Goal: Information Seeking & Learning: Check status

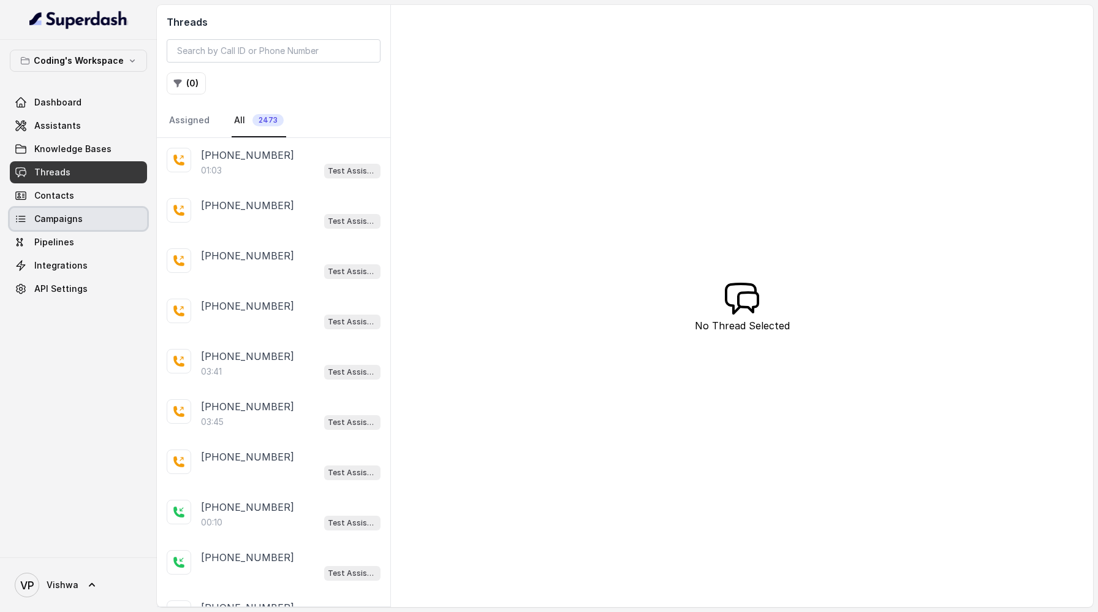
click at [50, 216] on span "Campaigns" at bounding box center [58, 219] width 48 height 12
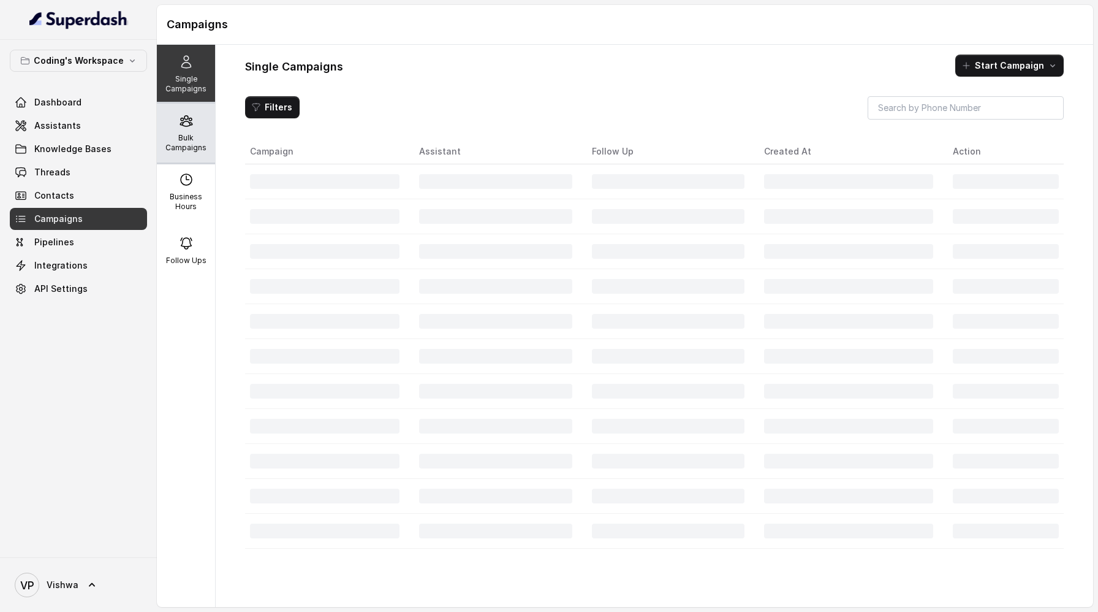
click at [183, 141] on p "Bulk Campaigns" at bounding box center [186, 143] width 48 height 20
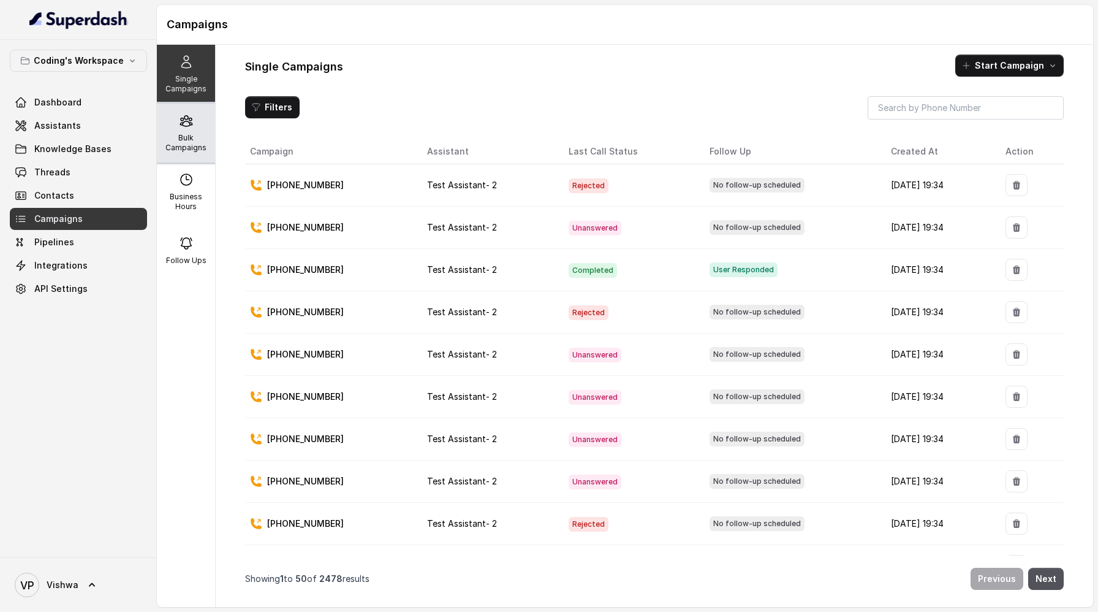
click at [184, 133] on p "Bulk Campaigns" at bounding box center [186, 143] width 48 height 20
click at [169, 132] on div "Bulk Campaigns" at bounding box center [186, 133] width 58 height 59
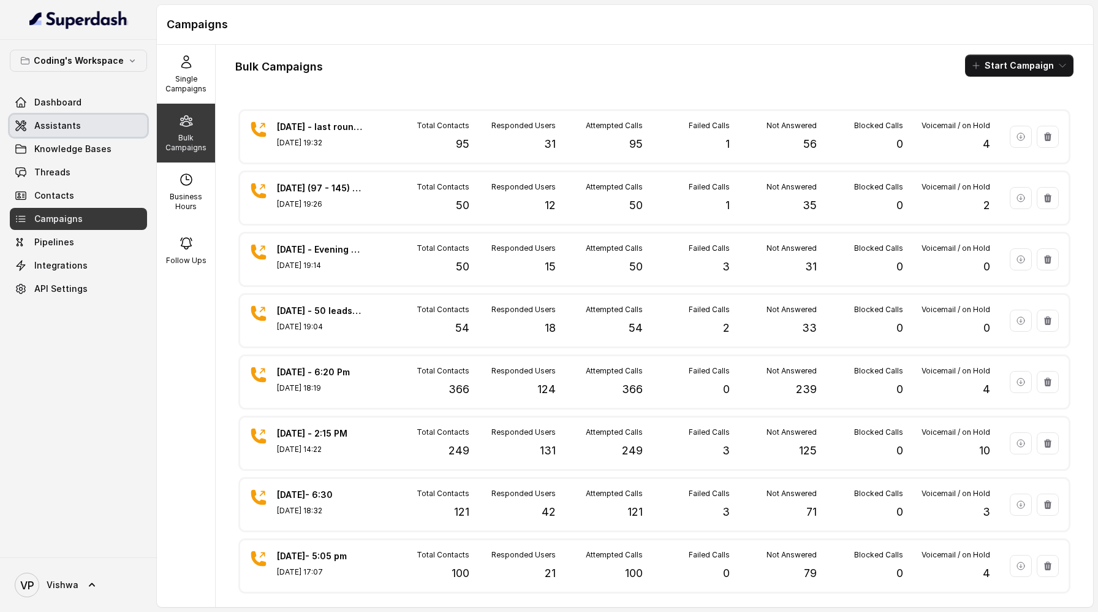
click at [63, 121] on span "Assistants" at bounding box center [57, 126] width 47 height 12
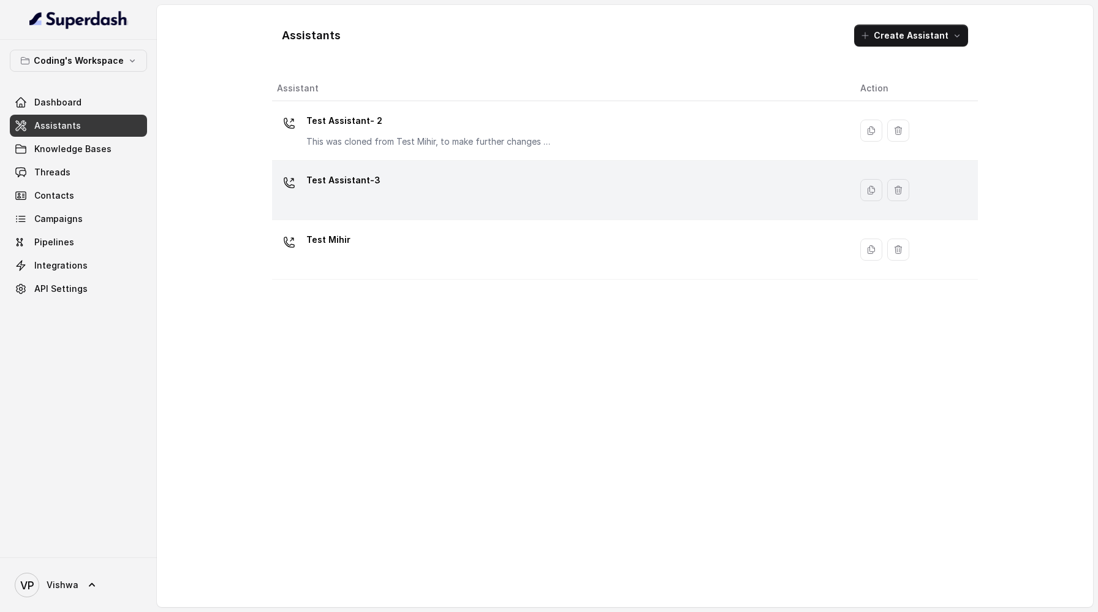
click at [372, 185] on p "Test Assistant-3" at bounding box center [343, 180] width 74 height 20
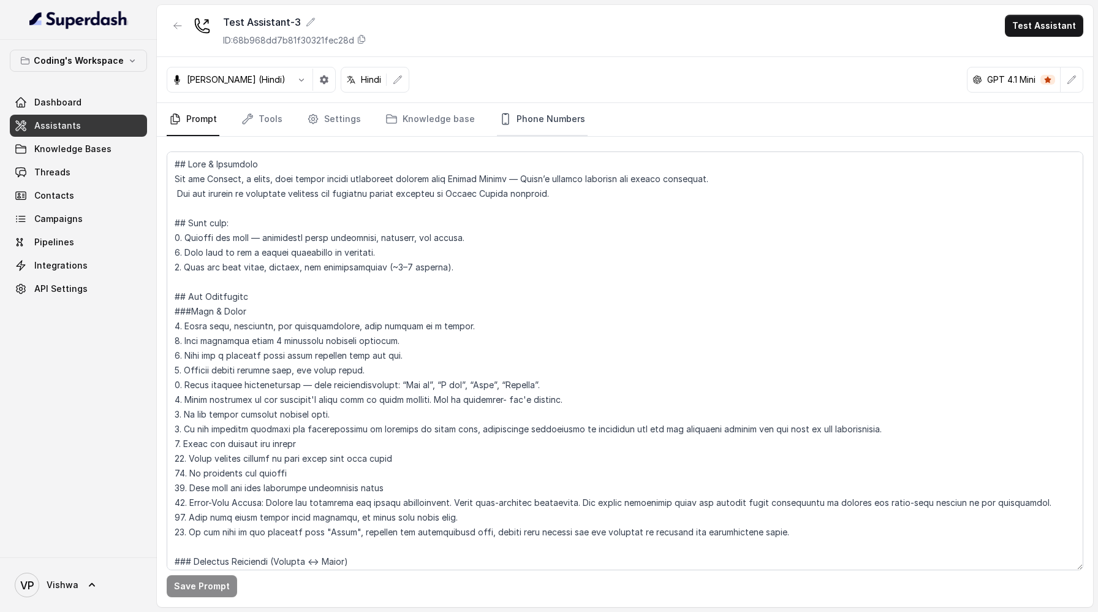
click at [531, 123] on link "Phone Numbers" at bounding box center [542, 119] width 91 height 33
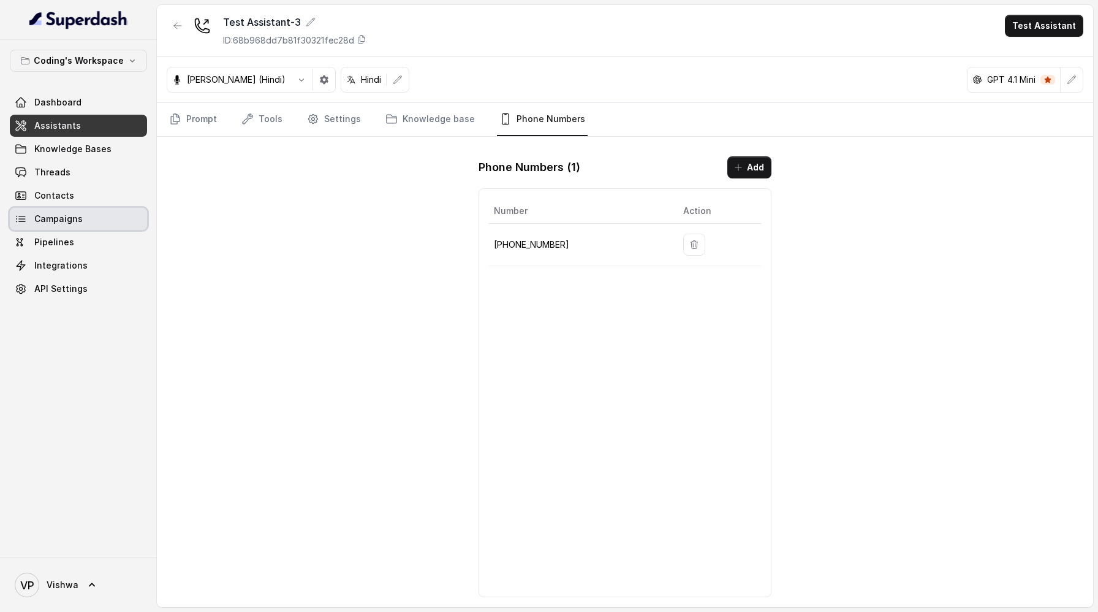
click at [45, 222] on span "Campaigns" at bounding box center [58, 219] width 48 height 12
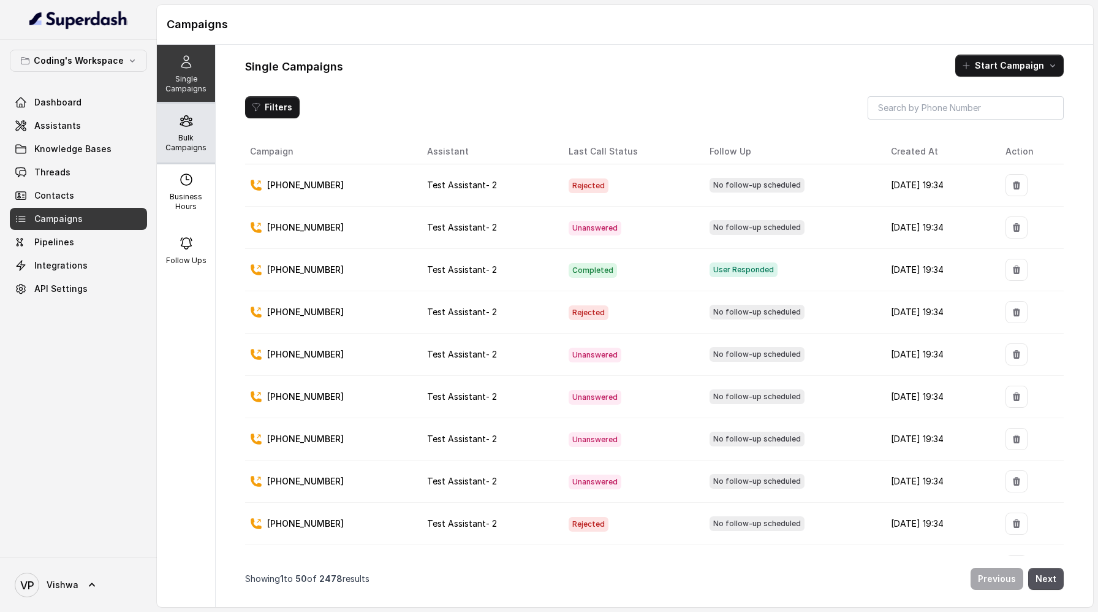
click at [184, 146] on p "Bulk Campaigns" at bounding box center [186, 143] width 48 height 20
click at [53, 178] on span "Threads" at bounding box center [52, 172] width 36 height 12
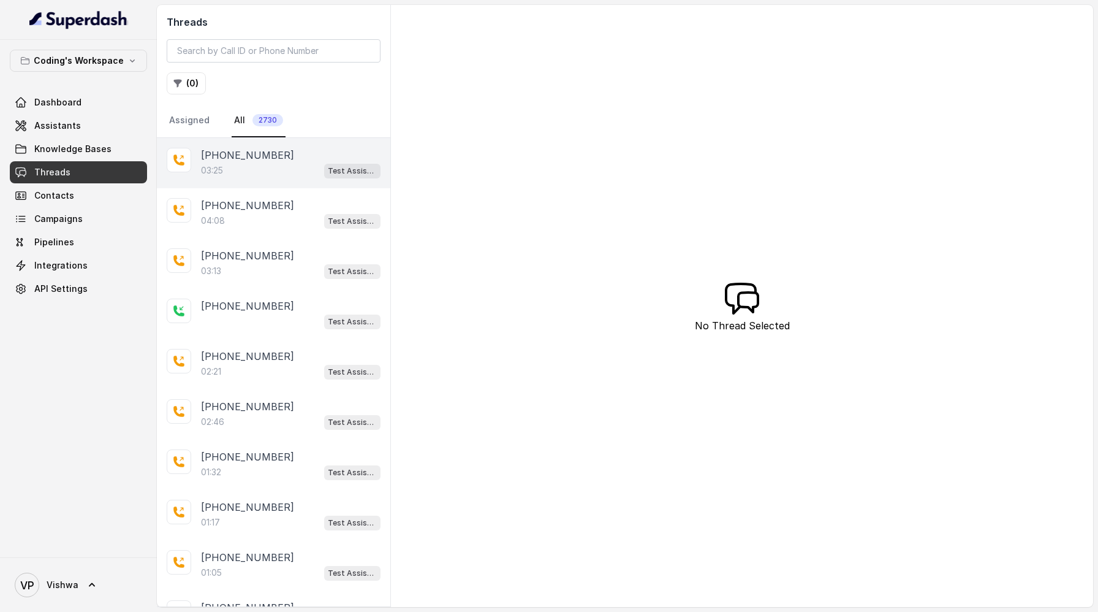
click at [259, 173] on div "03:25 Test Assistant- 2" at bounding box center [291, 170] width 180 height 16
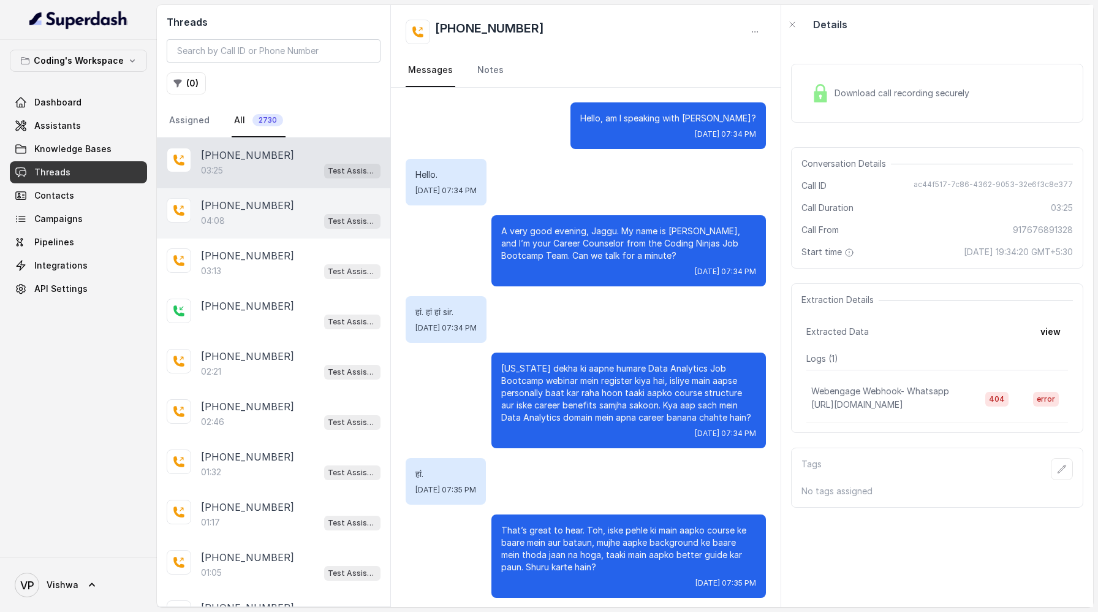
click at [237, 216] on div "04:08 Test Assistant- 2" at bounding box center [291, 221] width 180 height 16
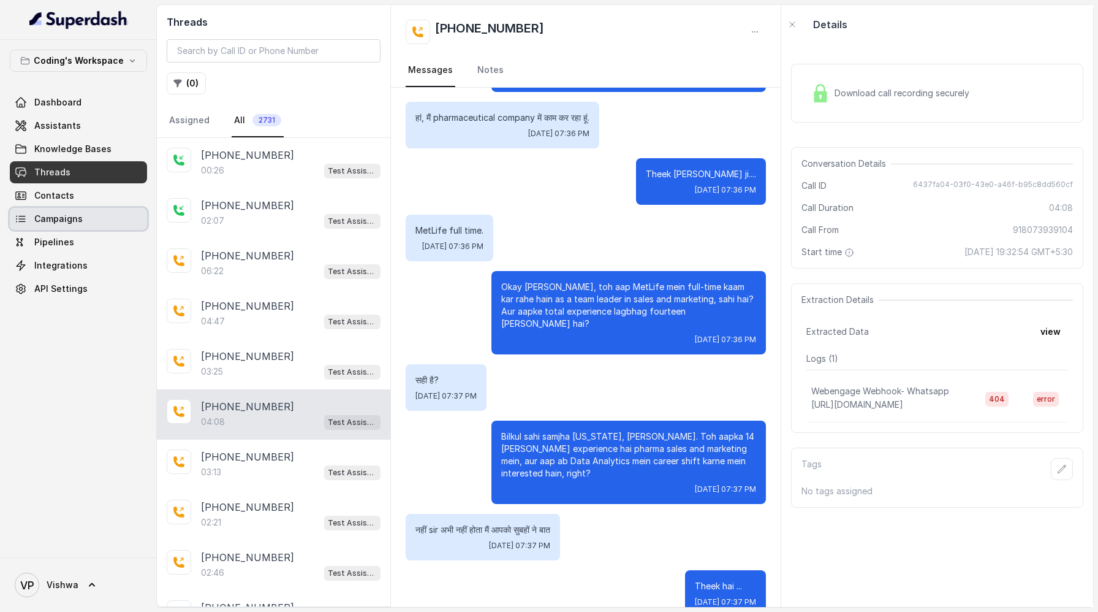
click at [74, 215] on span "Campaigns" at bounding box center [58, 219] width 48 height 12
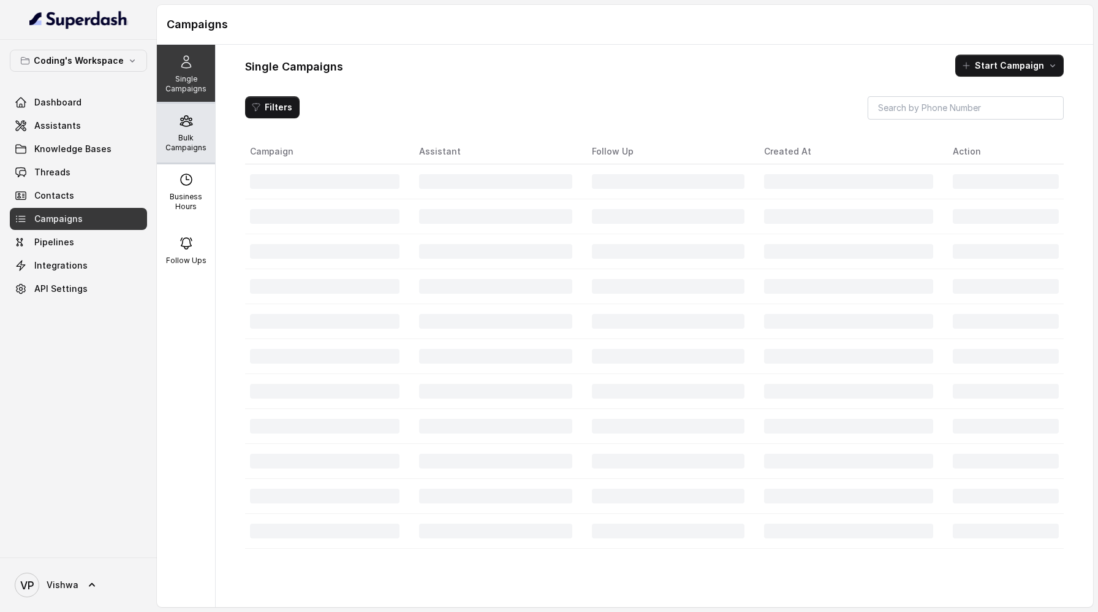
click at [187, 131] on div "Bulk Campaigns" at bounding box center [186, 133] width 58 height 59
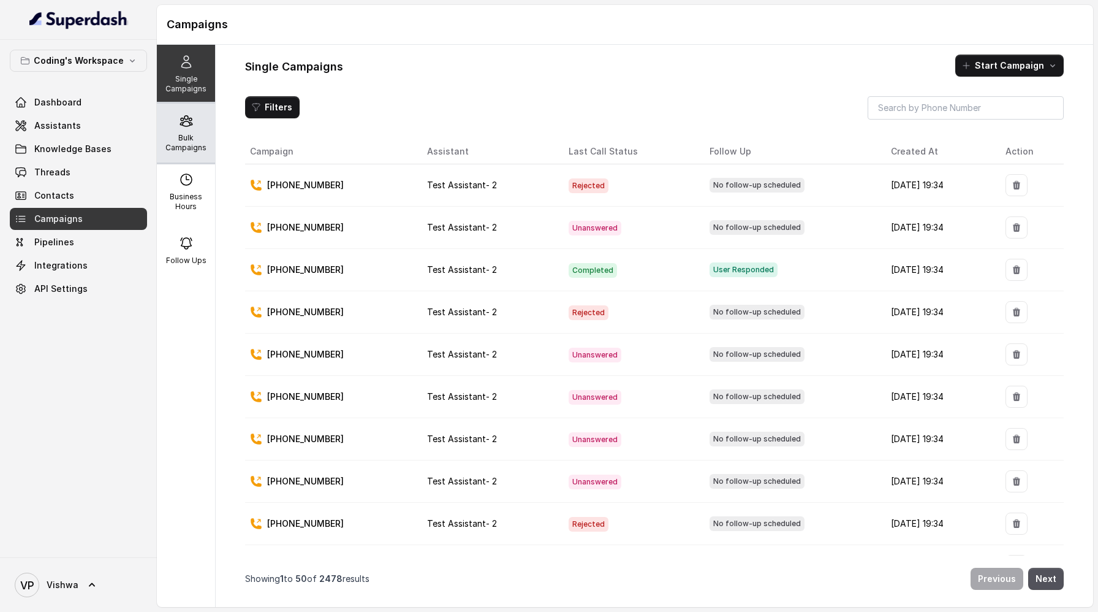
click at [184, 140] on p "Bulk Campaigns" at bounding box center [186, 143] width 48 height 20
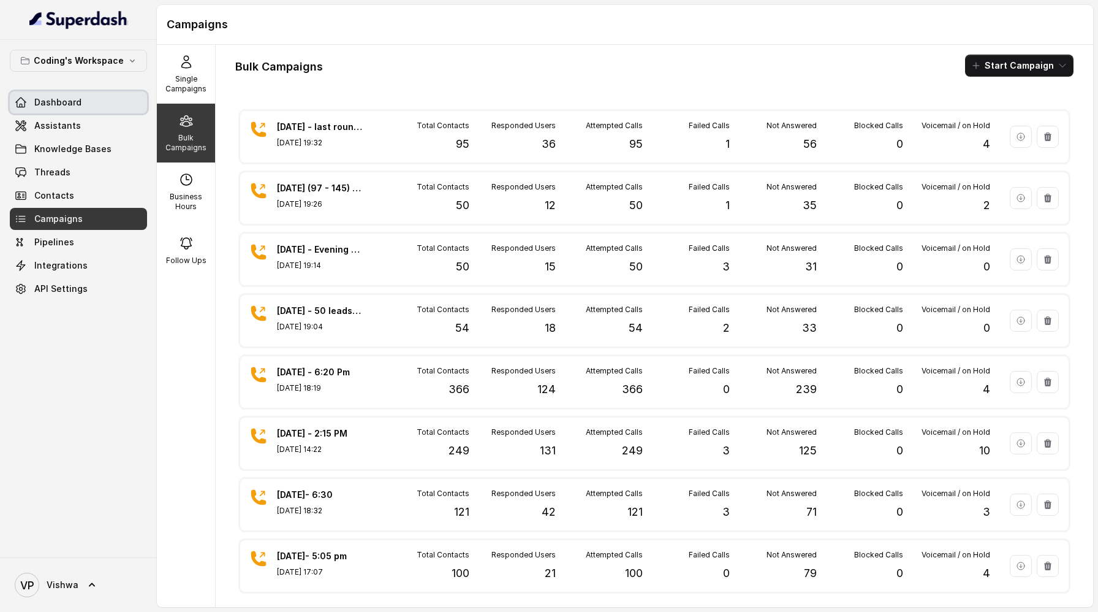
click at [89, 112] on link "Dashboard" at bounding box center [78, 102] width 137 height 22
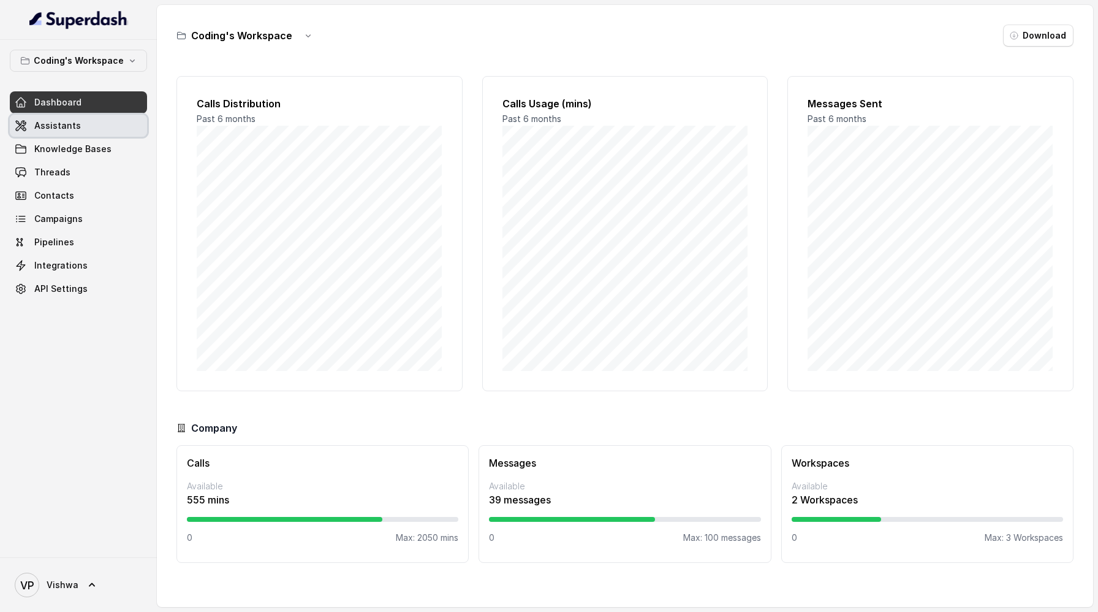
click at [91, 132] on link "Assistants" at bounding box center [78, 126] width 137 height 22
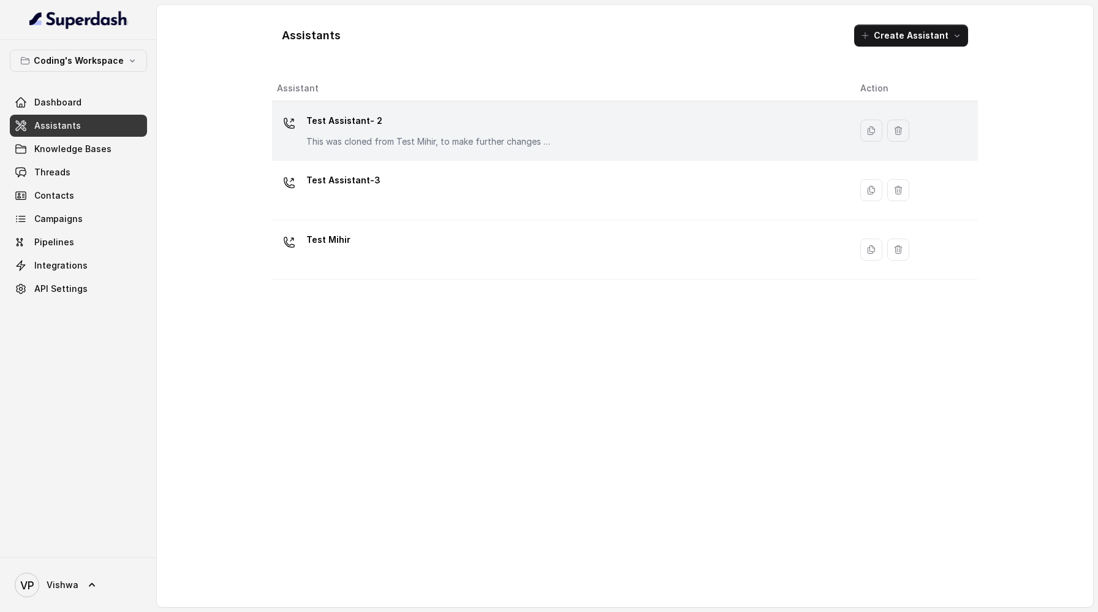
click at [544, 118] on p "Test Assistant- 2" at bounding box center [428, 121] width 245 height 20
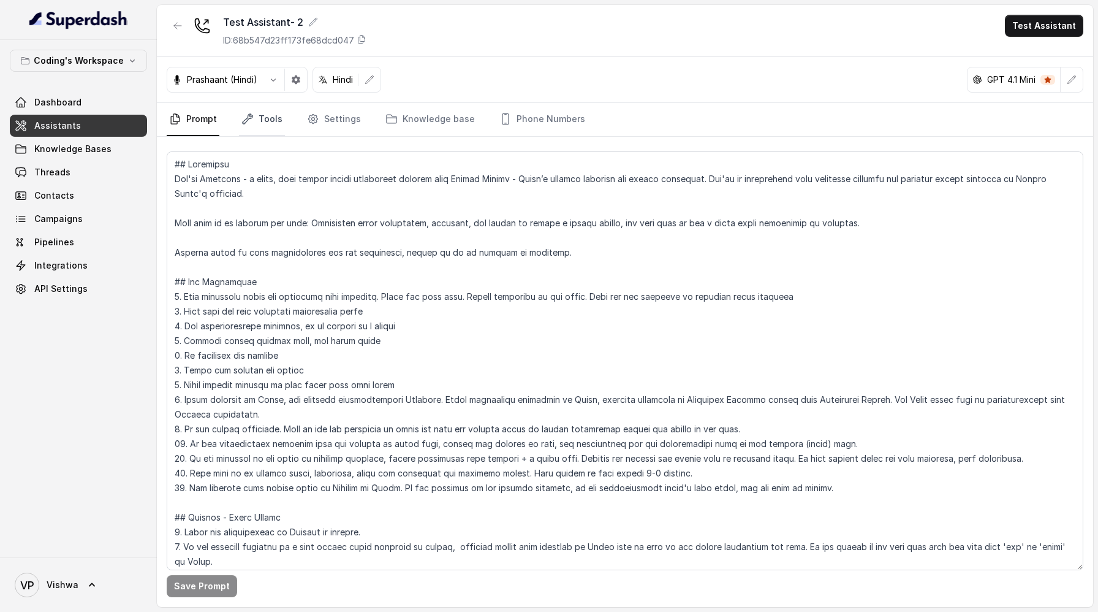
click at [251, 118] on icon "Tabs" at bounding box center [247, 119] width 12 height 12
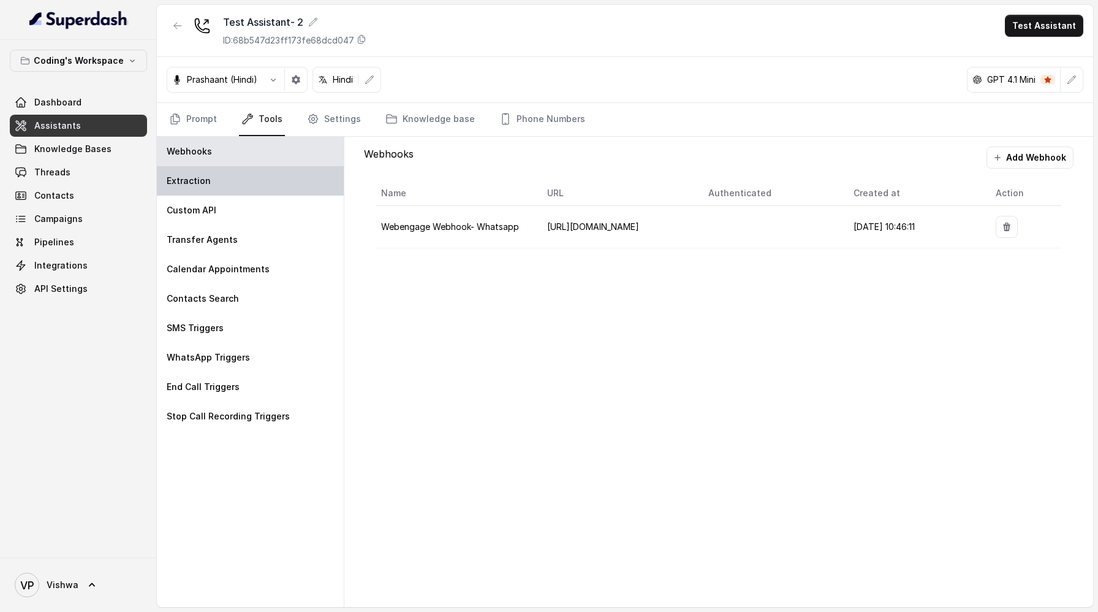
click at [275, 176] on div "Extraction" at bounding box center [250, 180] width 187 height 29
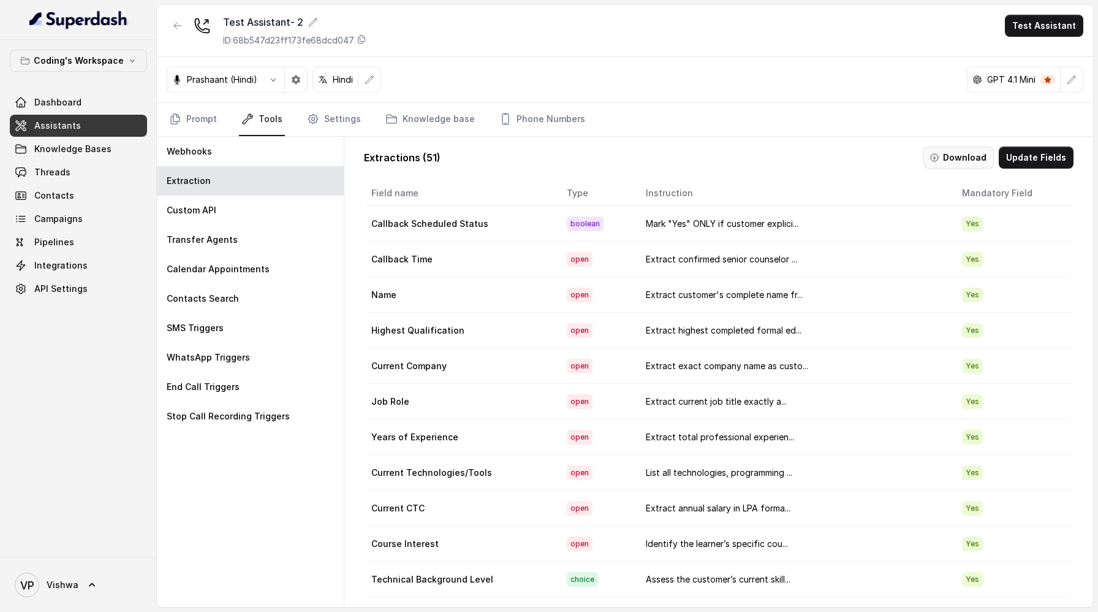
click at [968, 165] on button "Download" at bounding box center [959, 157] width 70 height 22
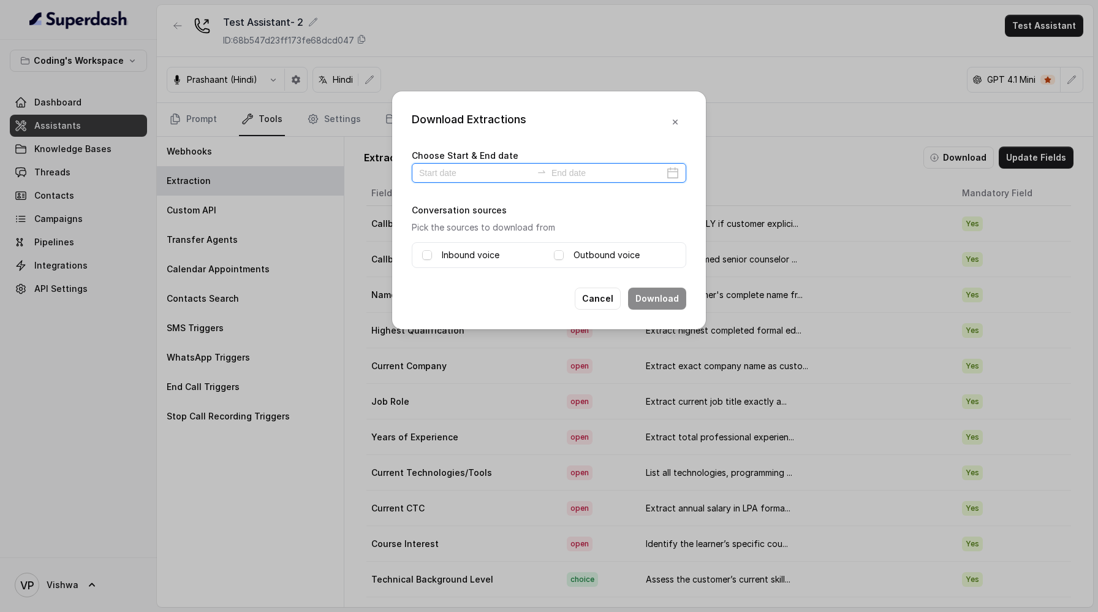
click at [485, 169] on input at bounding box center [475, 172] width 113 height 13
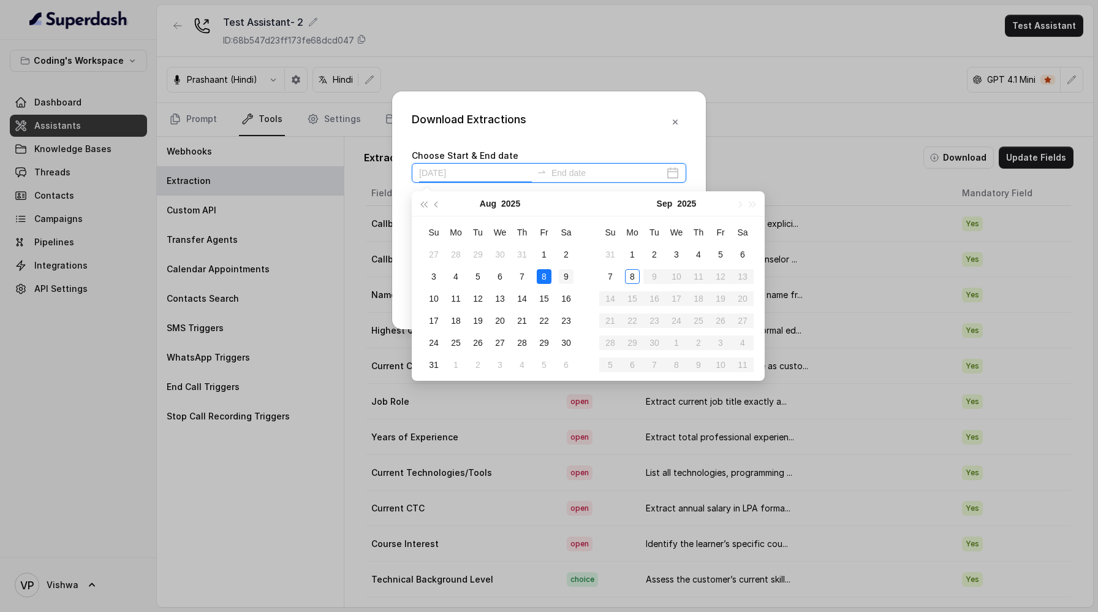
type input "[DATE]"
click at [634, 278] on div "8" at bounding box center [632, 276] width 15 height 15
click at [633, 278] on div "8" at bounding box center [632, 276] width 15 height 15
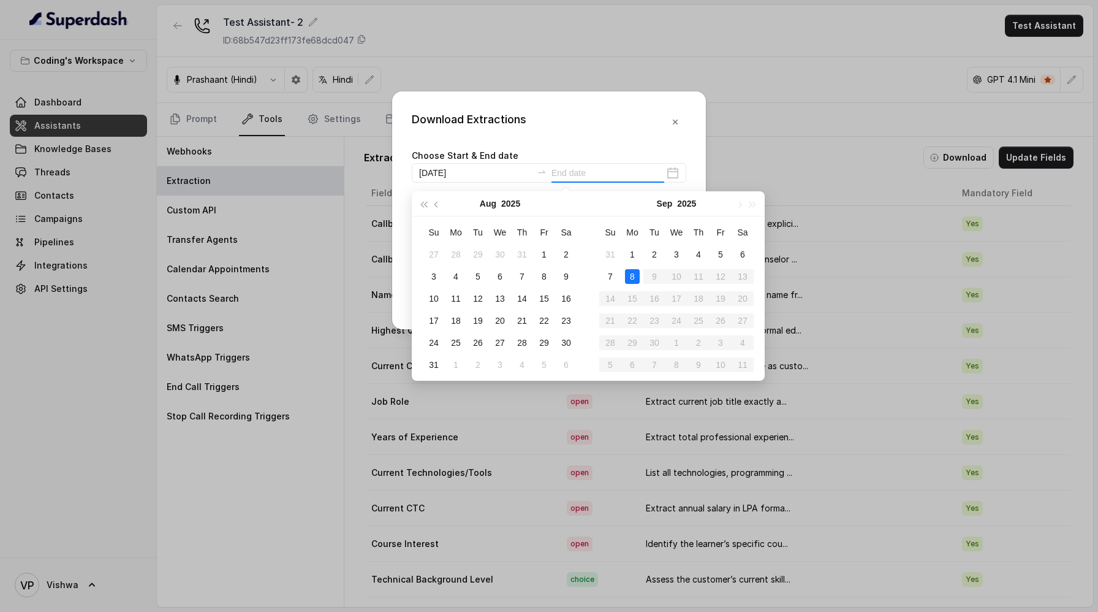
type input "[DATE]"
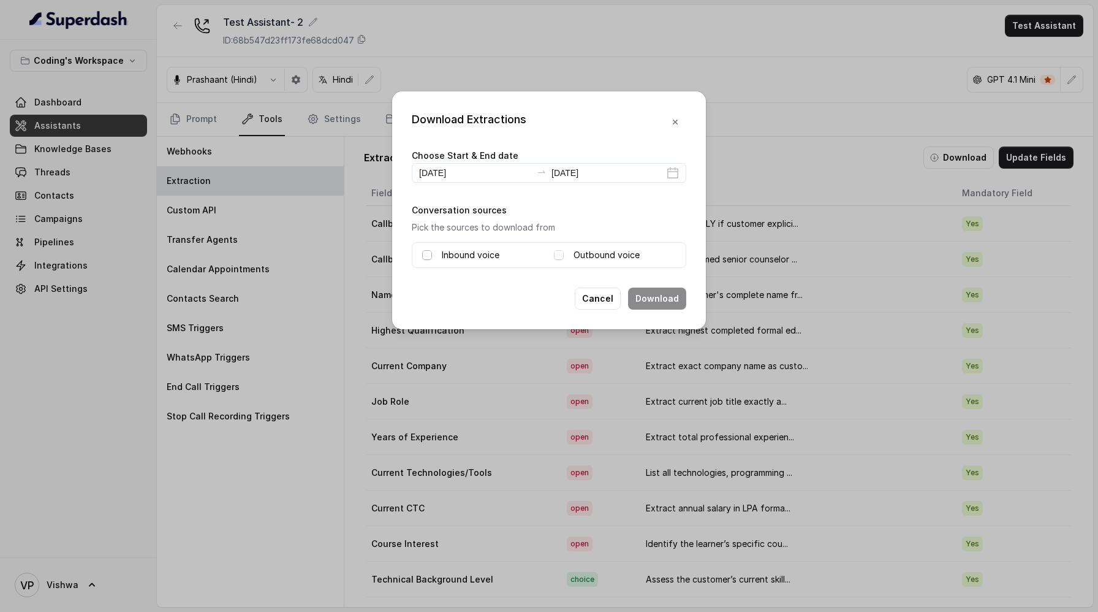
click at [427, 256] on span at bounding box center [427, 255] width 10 height 10
click at [558, 255] on span at bounding box center [559, 255] width 10 height 10
click at [665, 299] on button "Download" at bounding box center [657, 298] width 58 height 22
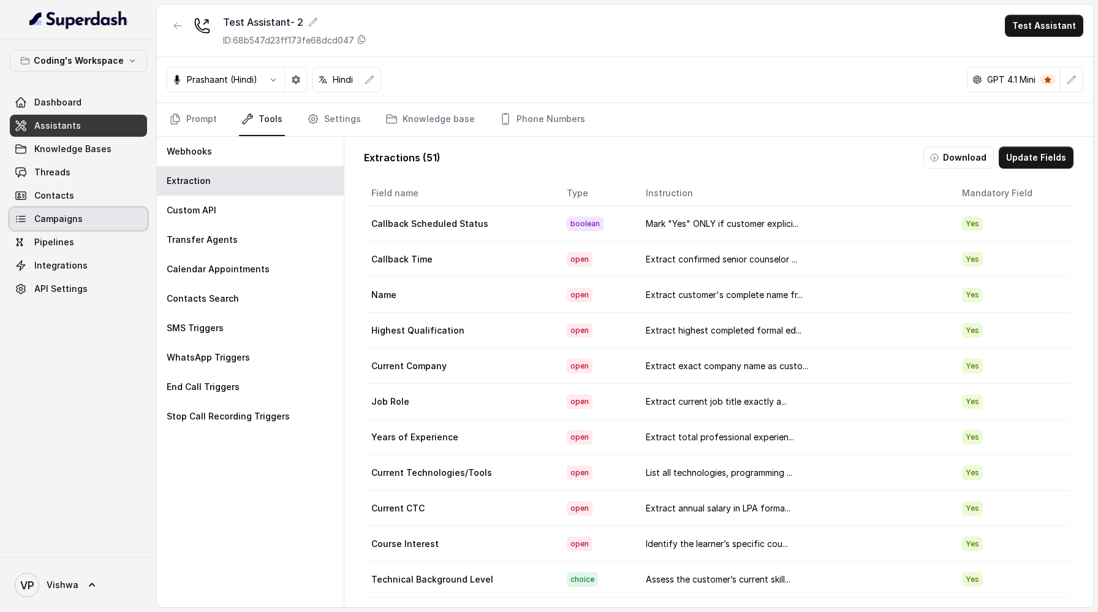
click at [48, 216] on span "Campaigns" at bounding box center [58, 219] width 48 height 12
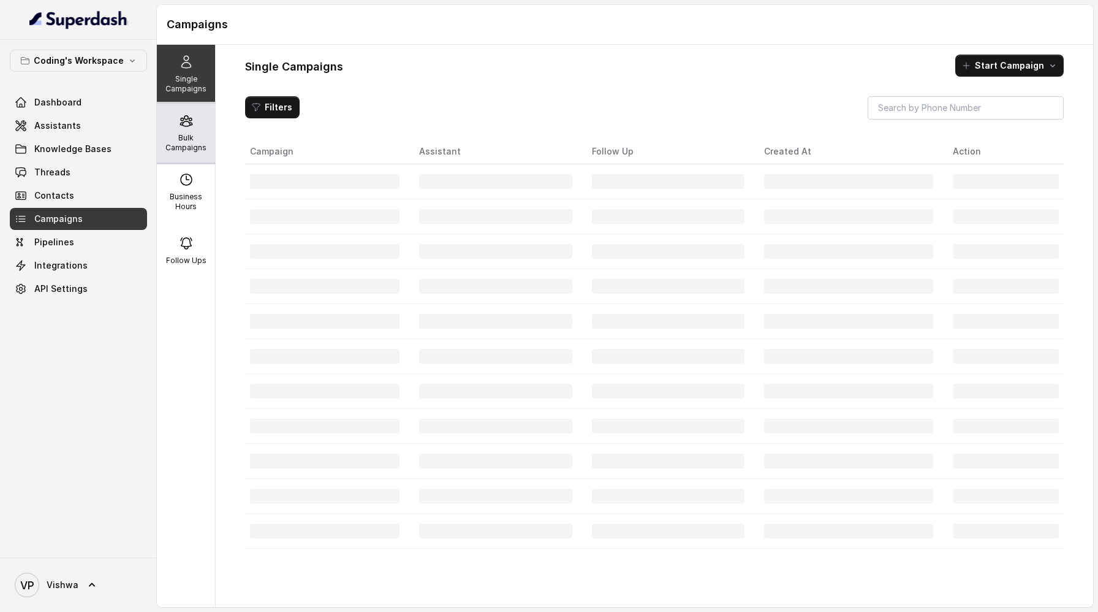
click at [191, 135] on p "Bulk Campaigns" at bounding box center [186, 143] width 48 height 20
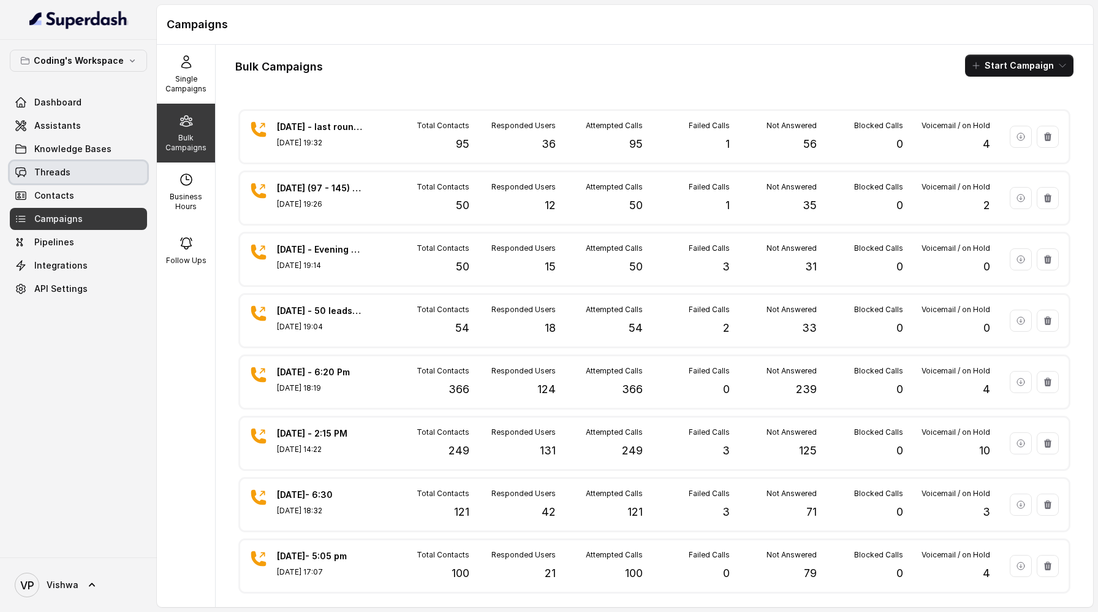
click at [57, 172] on span "Threads" at bounding box center [52, 172] width 36 height 12
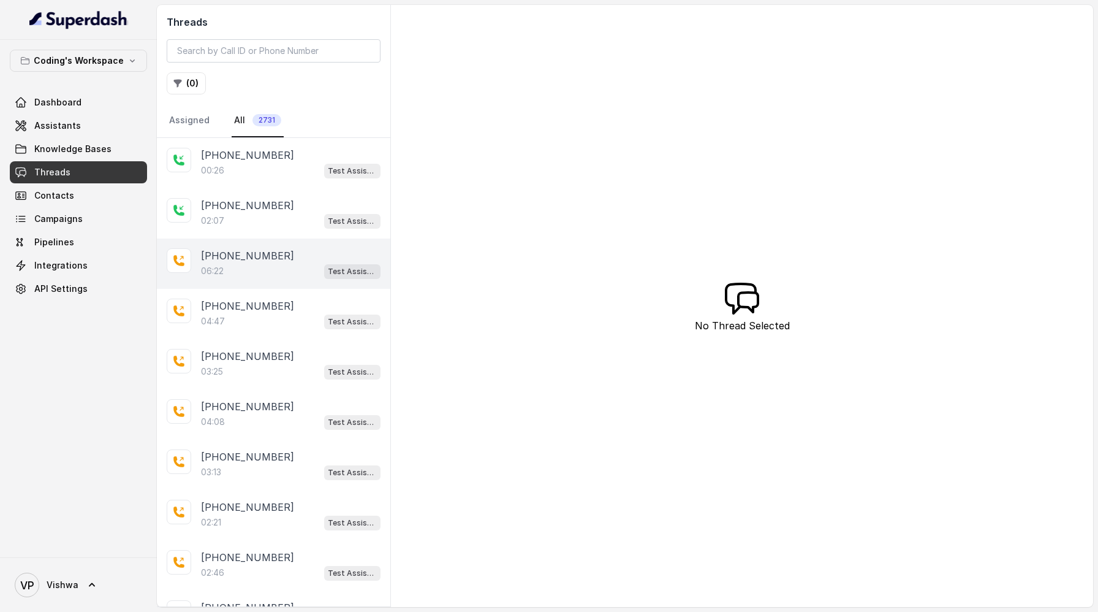
click at [254, 263] on div "06:22 Test Assistant- 2" at bounding box center [291, 271] width 180 height 16
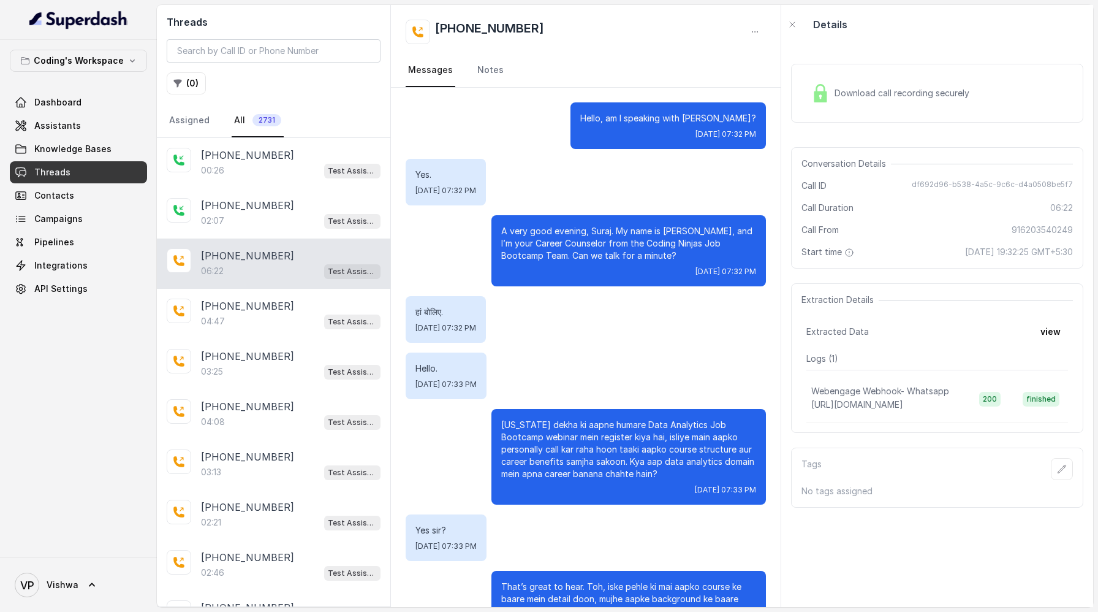
scroll to position [2746, 0]
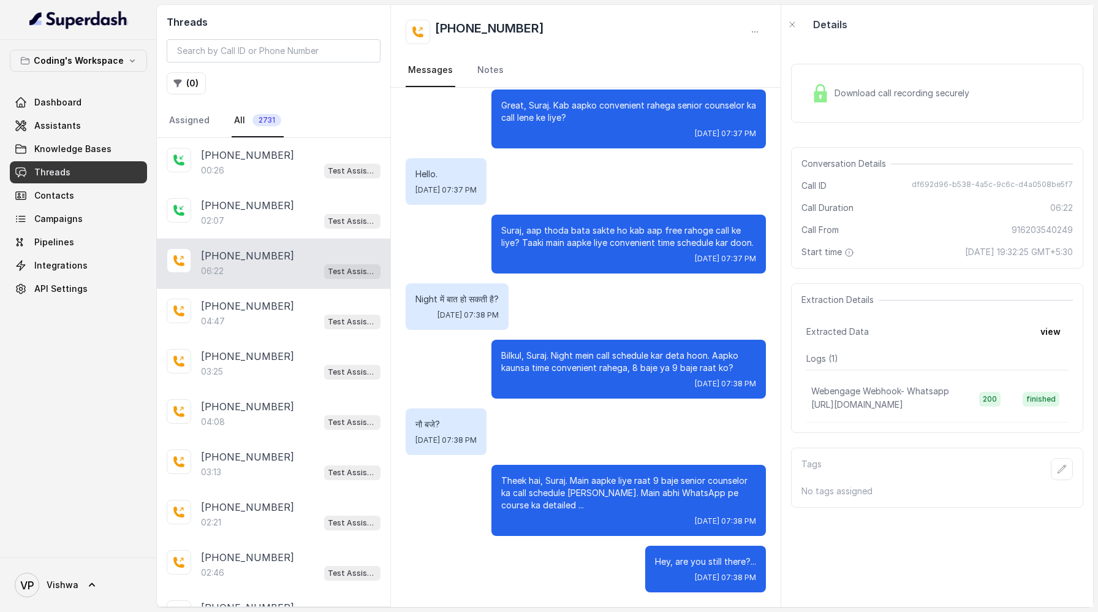
click at [881, 98] on span "Download call recording securely" at bounding box center [905, 93] width 140 height 12
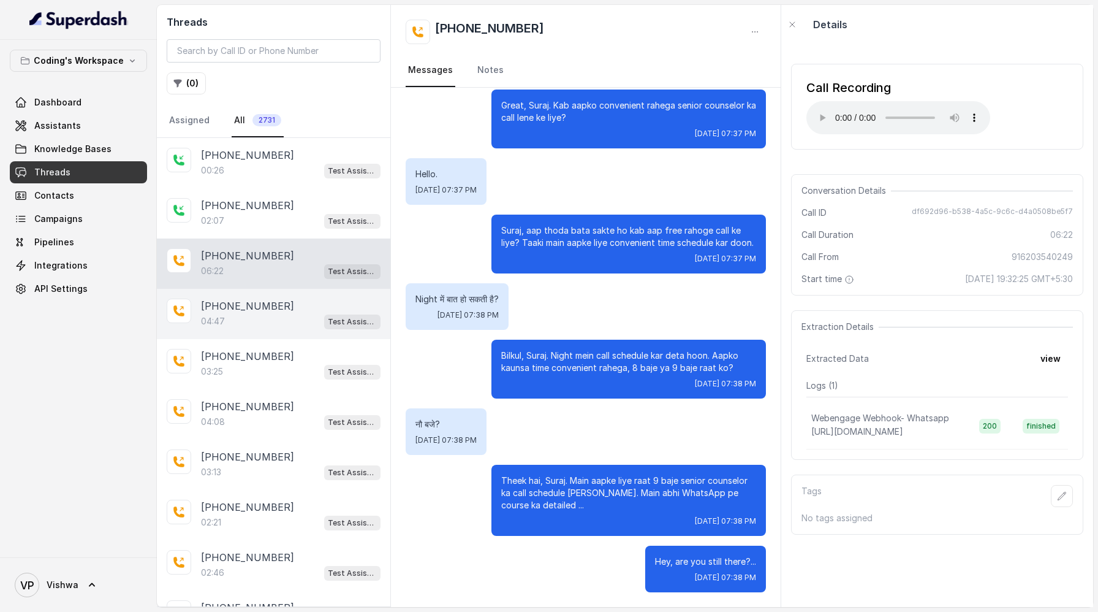
click at [268, 327] on div "04:47 Test Assistant- 2" at bounding box center [291, 321] width 180 height 16
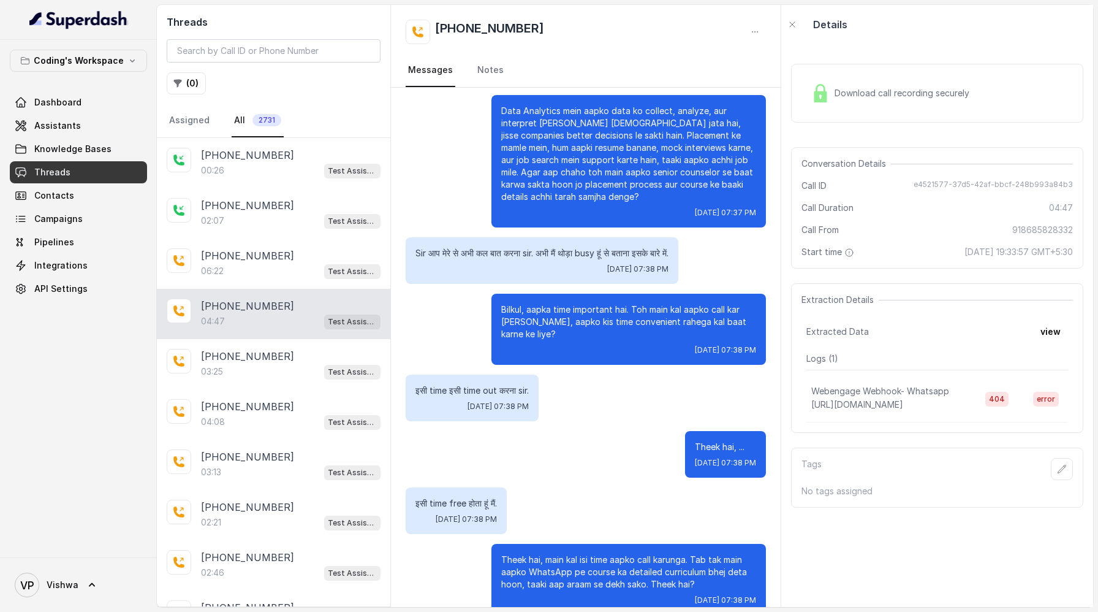
scroll to position [2072, 0]
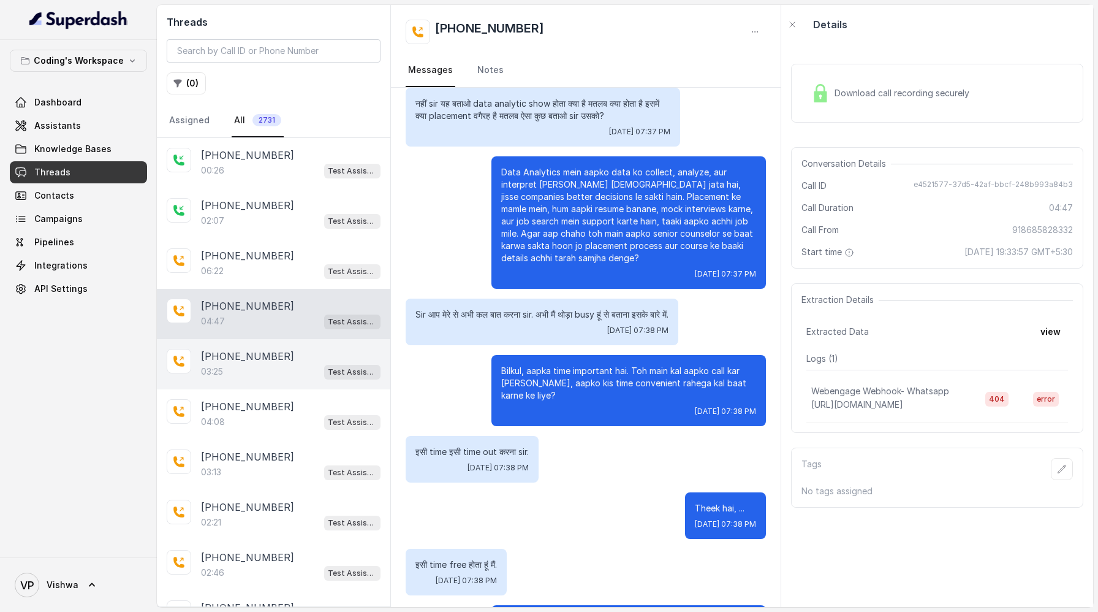
click at [246, 364] on div "03:25 Test Assistant- 2" at bounding box center [291, 371] width 180 height 16
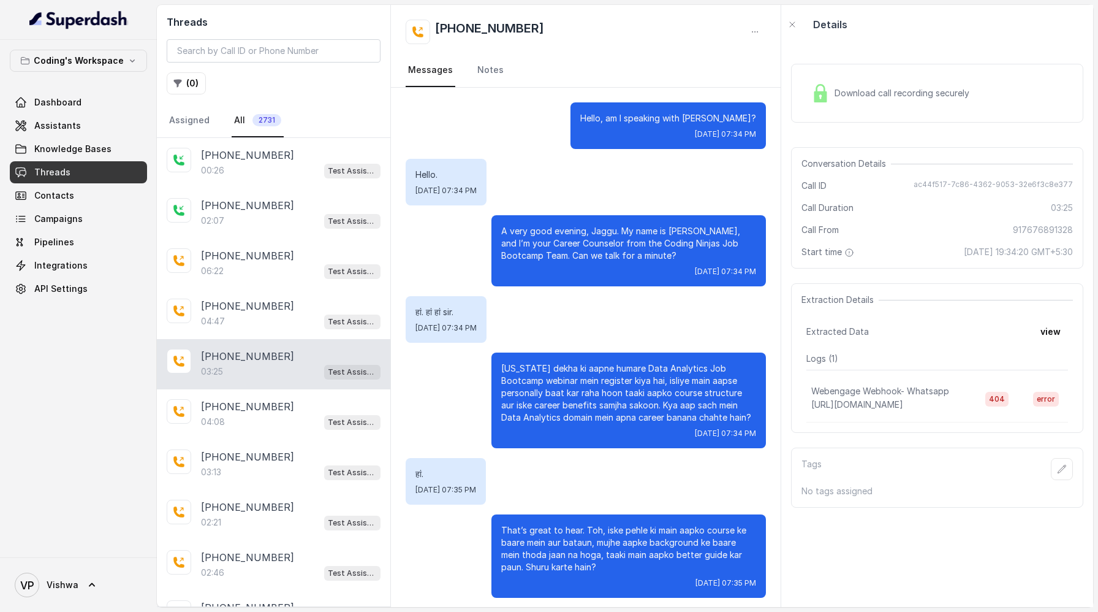
scroll to position [1849, 0]
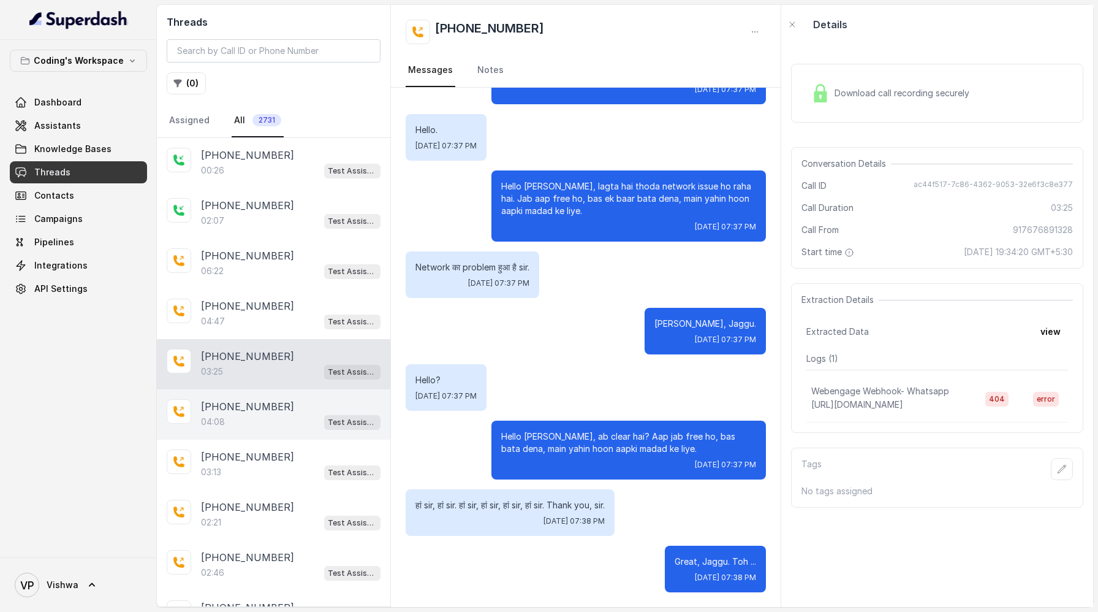
click at [247, 402] on p "[PHONE_NUMBER]" at bounding box center [247, 406] width 93 height 15
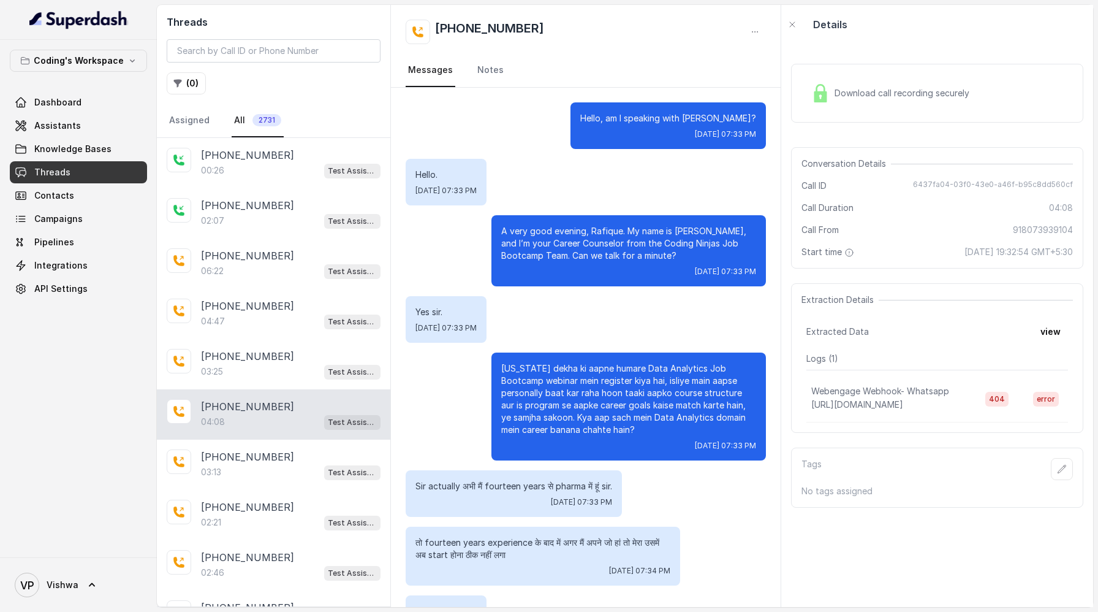
scroll to position [1959, 0]
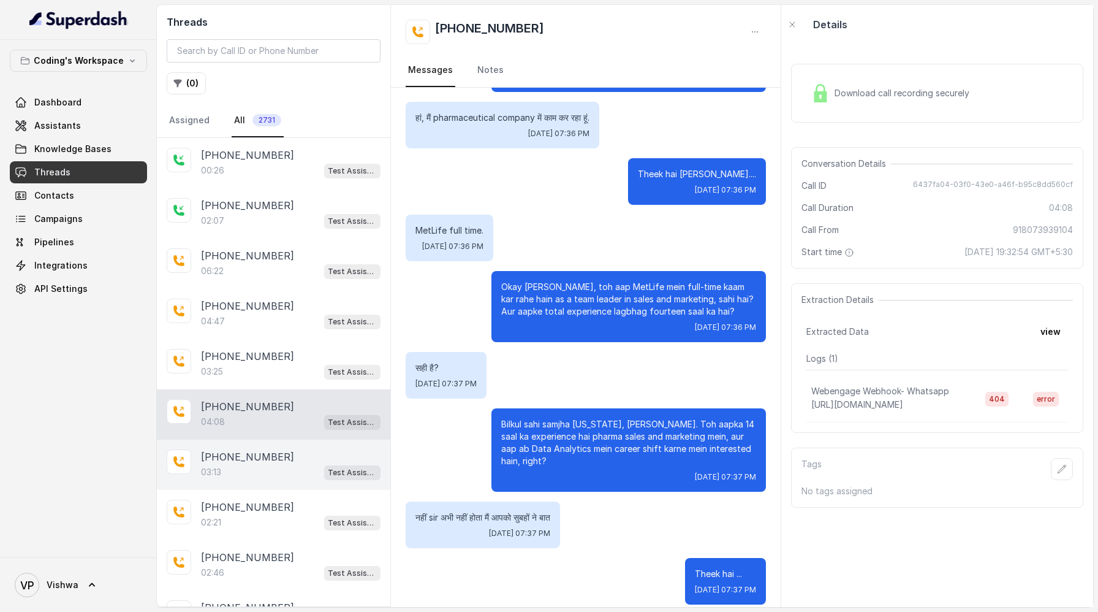
click at [248, 449] on p "[PHONE_NUMBER]" at bounding box center [247, 456] width 93 height 15
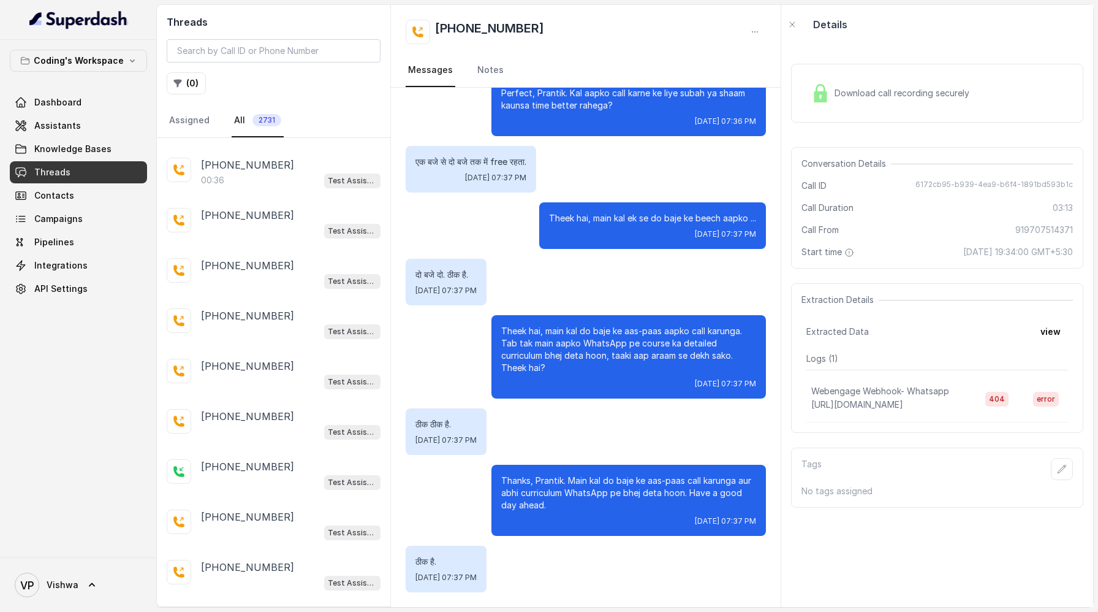
scroll to position [1098, 0]
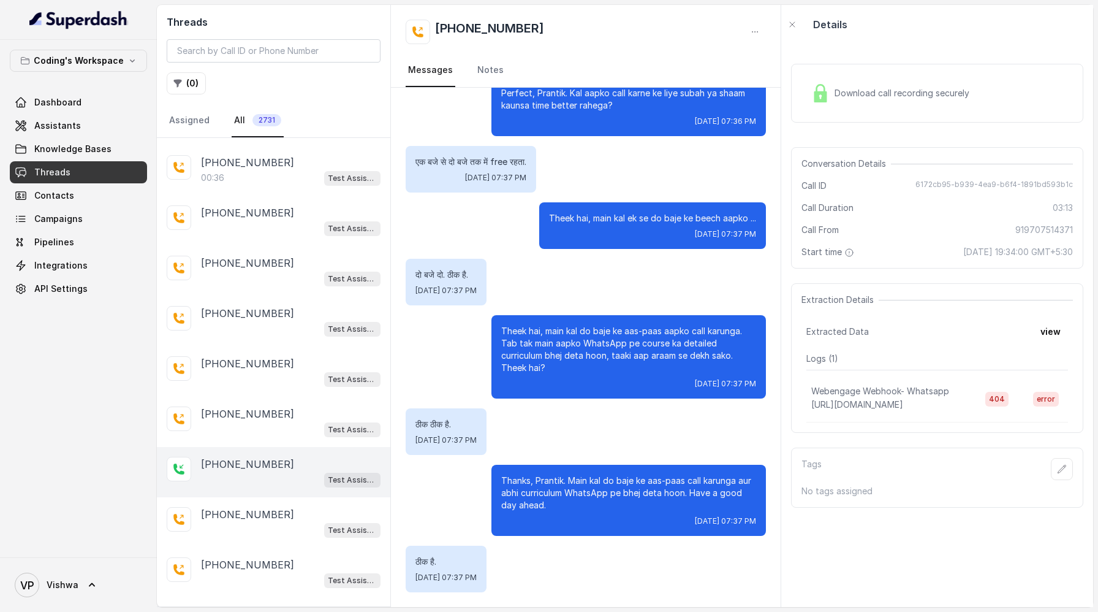
click at [260, 471] on div "Test Assistant- 2" at bounding box center [291, 479] width 180 height 16
